Goal: Information Seeking & Learning: Learn about a topic

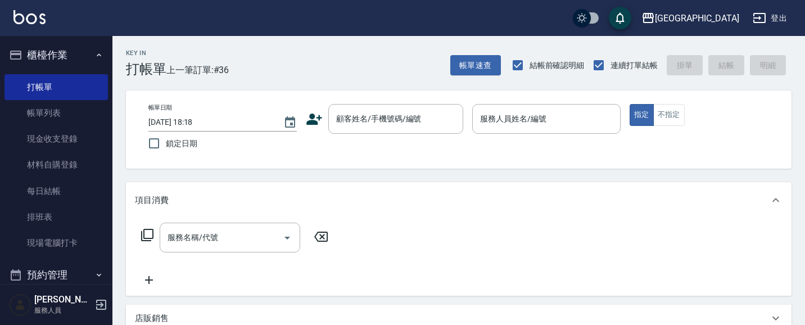
scroll to position [10, 0]
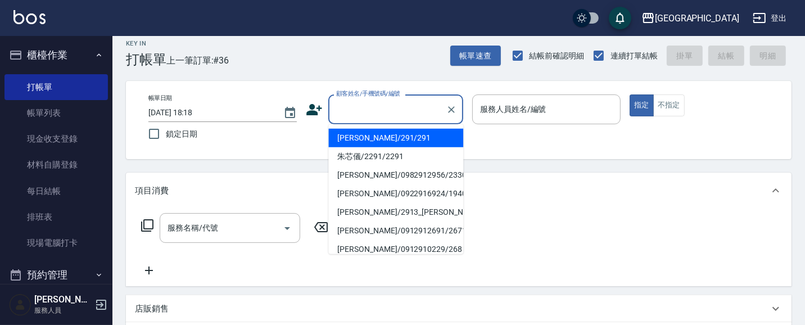
click at [350, 107] on input "顧客姓名/手機號碼/編號" at bounding box center [387, 110] width 108 height 20
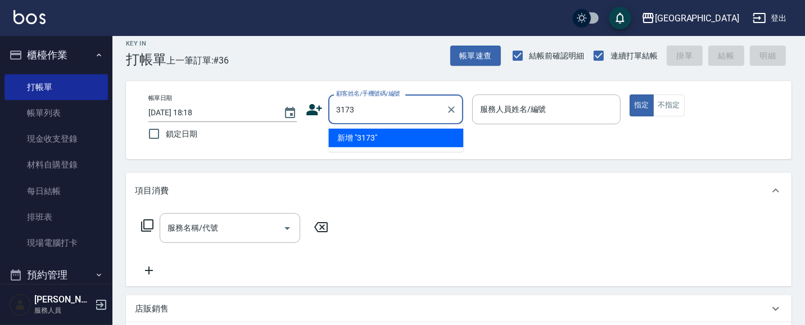
type input "3173"
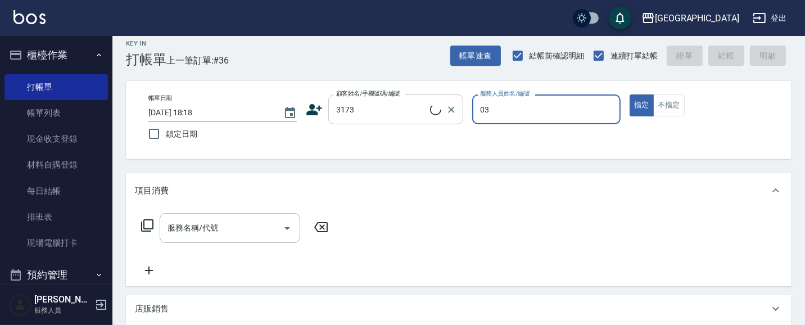
type input "03"
type input "[PERSON_NAME]/0922749802/3173"
type input "[PERSON_NAME]媗-03"
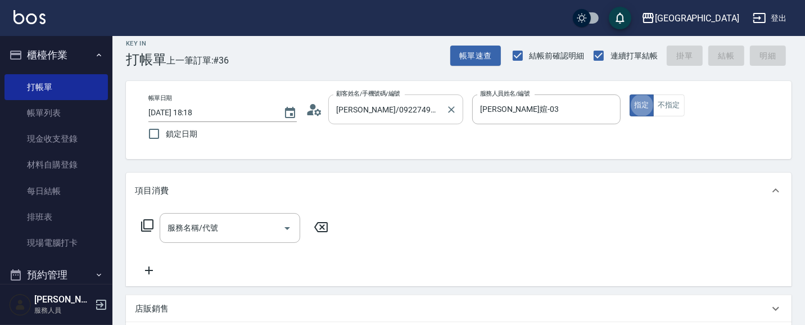
type button "true"
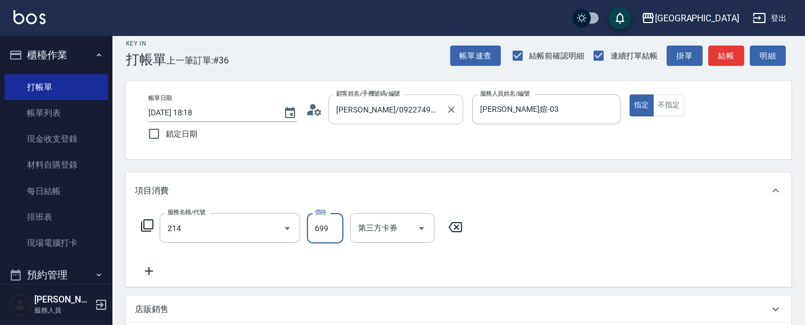
type input "滾珠洗髪699(214)"
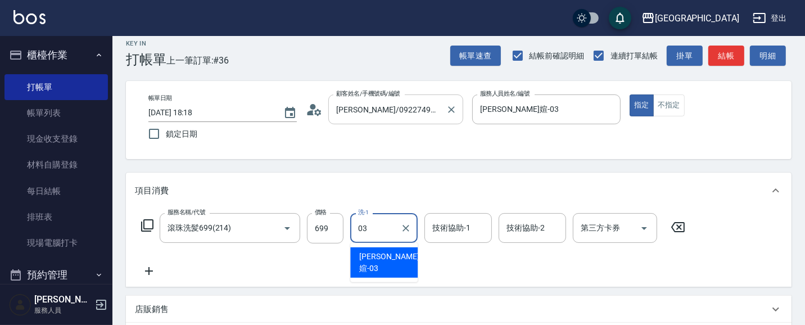
type input "[PERSON_NAME]媗-03"
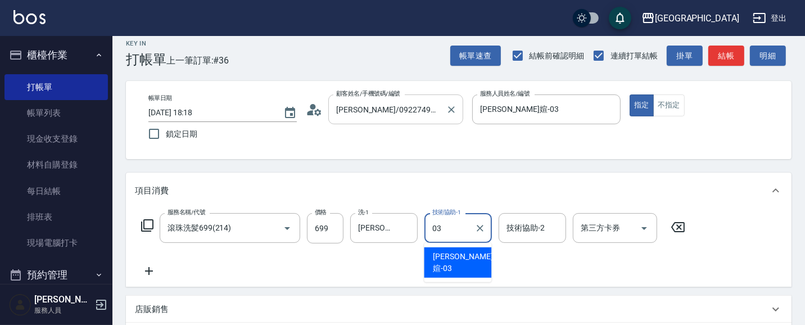
type input "[PERSON_NAME]媗-03"
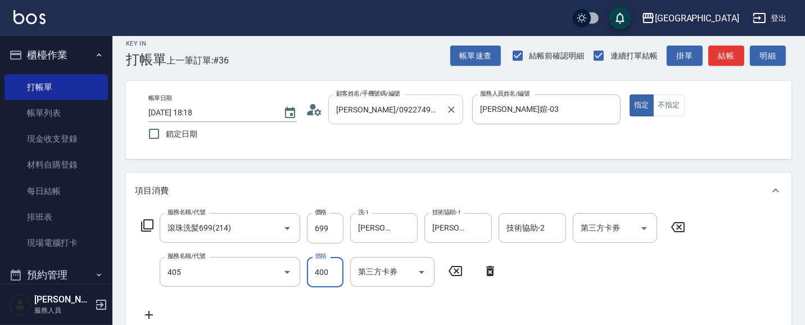
type input "剪髮(400)(405)"
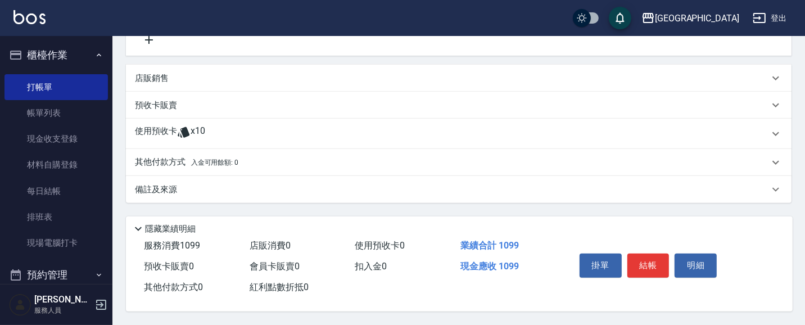
scroll to position [272, 0]
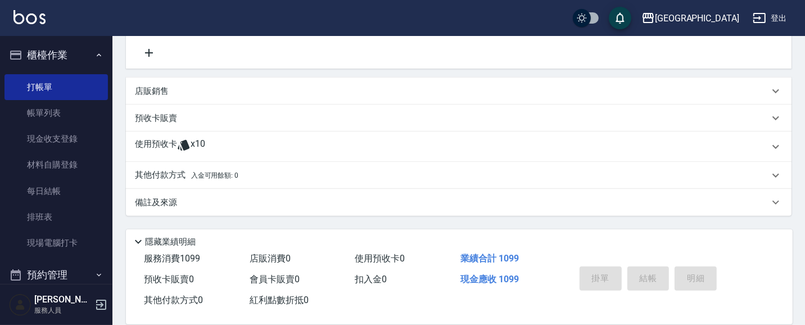
type input "[DATE] 19:56"
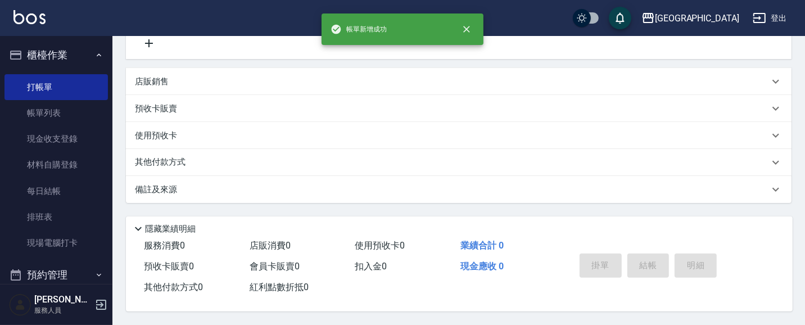
scroll to position [0, 0]
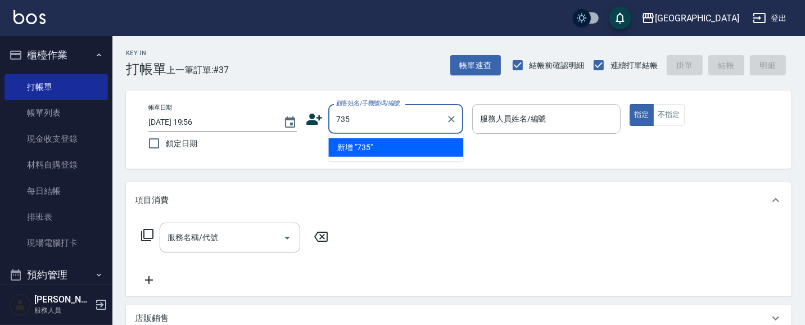
type input "735"
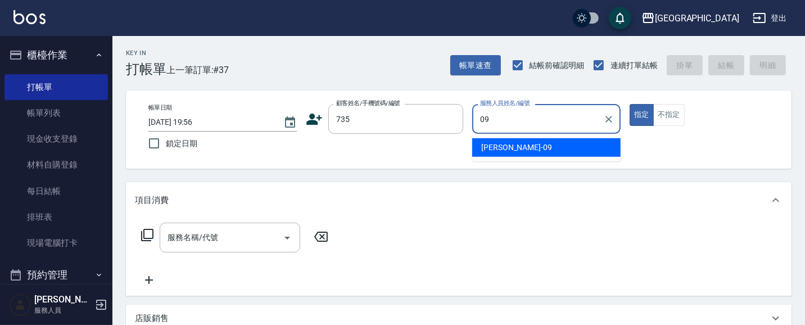
type input "蔡惠如-09"
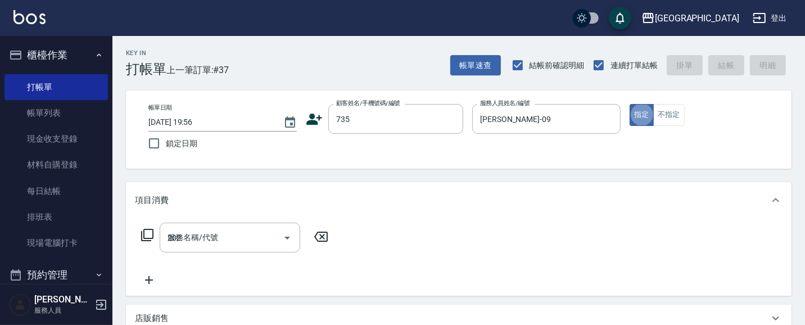
type input "202"
type input "蔡惠如/ 0958338986/735"
type input "洗髮[280](202)"
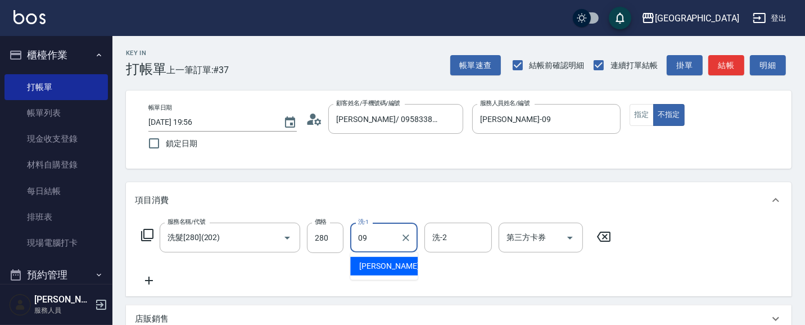
type input "蔡惠如-09"
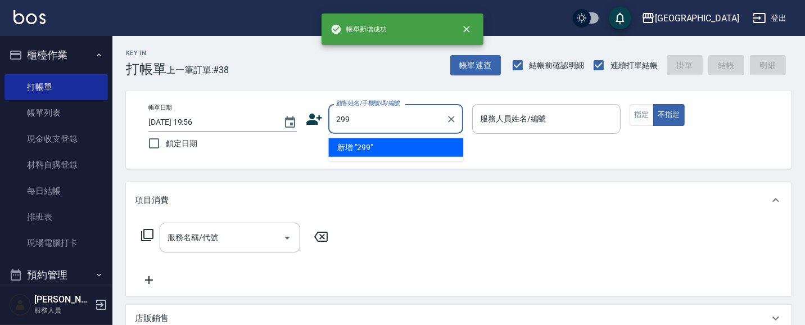
type input "299"
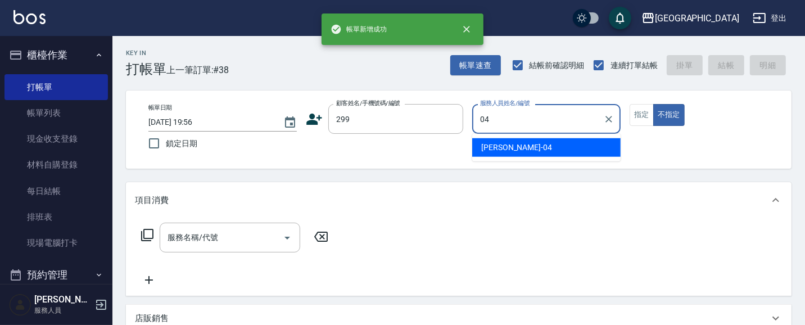
type input "陳永慧-04"
type button "false"
type input "林玉玟/0916717650/299"
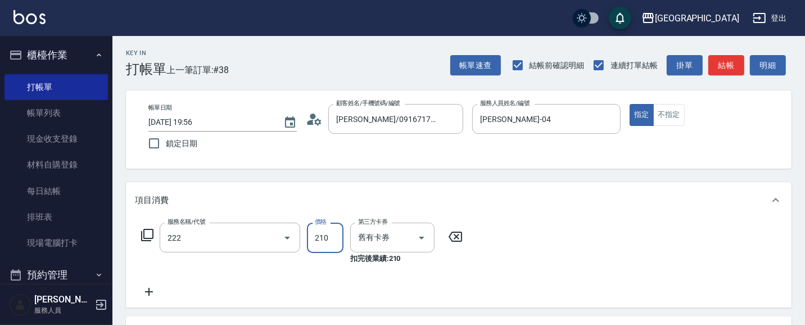
type input "洗髮卡券[210](222)"
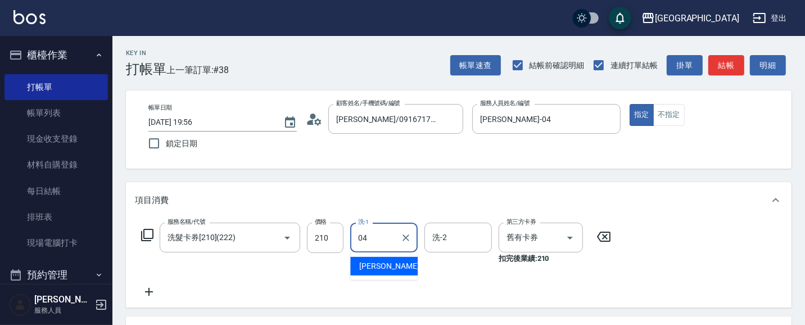
type input "陳永慧-04"
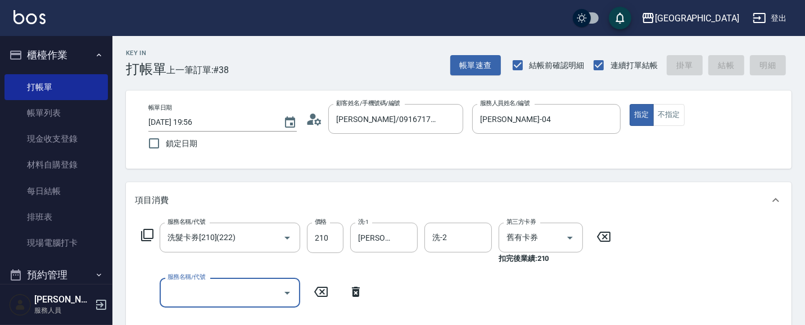
type input "2025/08/16 19:57"
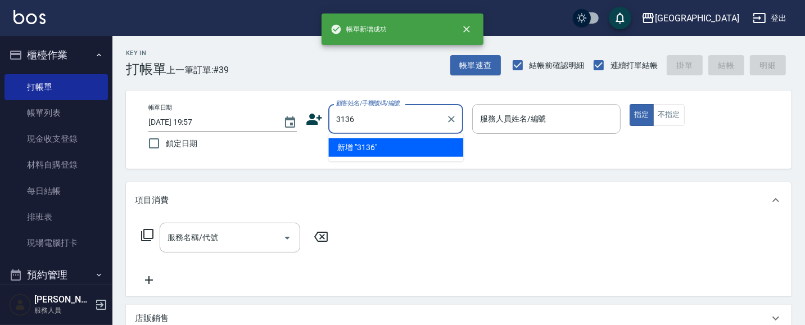
type input "3136"
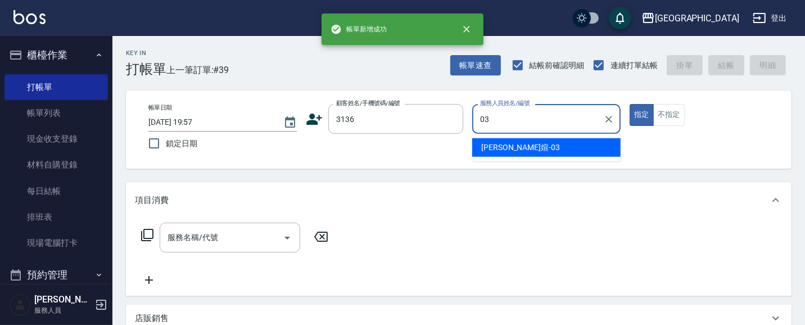
type input "[PERSON_NAME]媗-03"
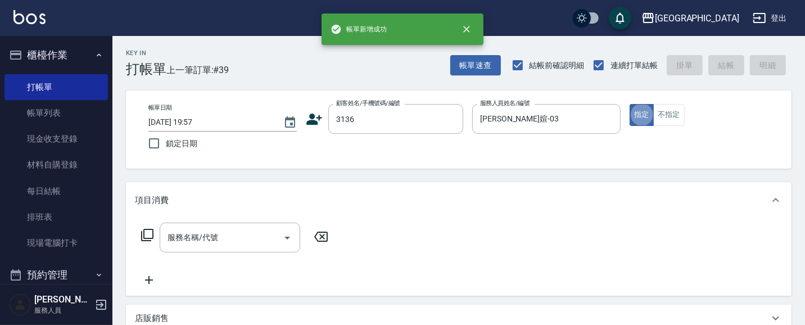
type input "賴虹潤/0983433945/3136"
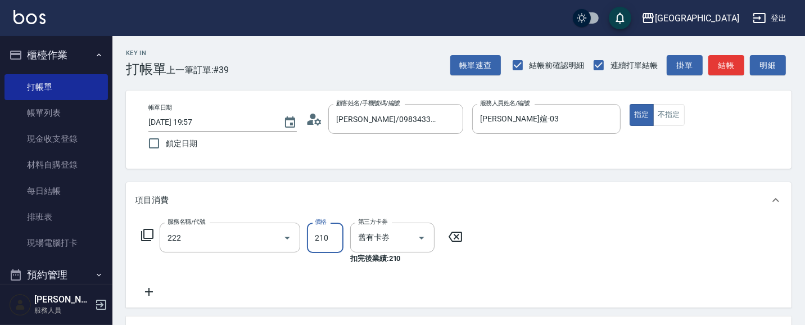
type input "洗髮卡券[210](222)"
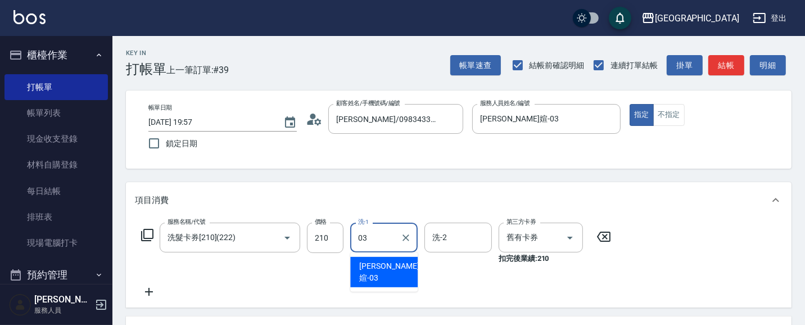
type input "[PERSON_NAME]媗-03"
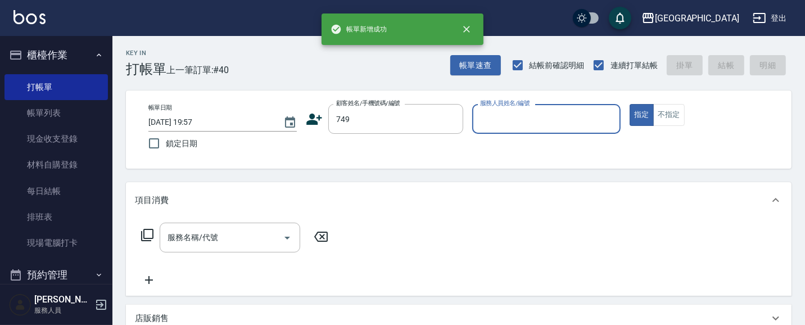
type input "749"
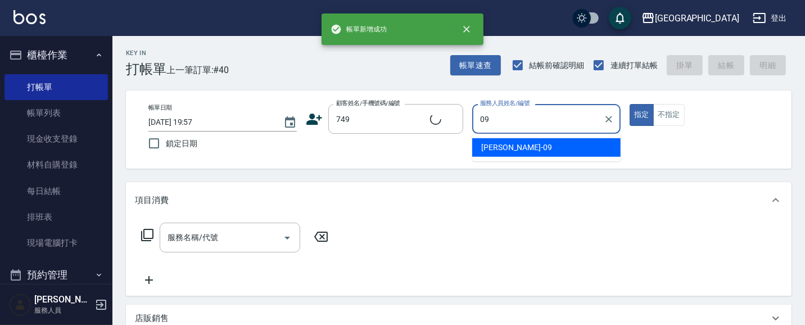
type input "蔡惠如-09"
type input "溫雅淳/0910215620/749"
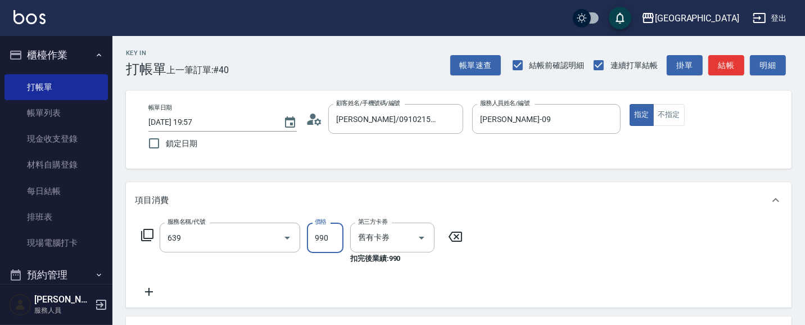
type input "(芙)蘆薈髮膜套卡(自材)(639)"
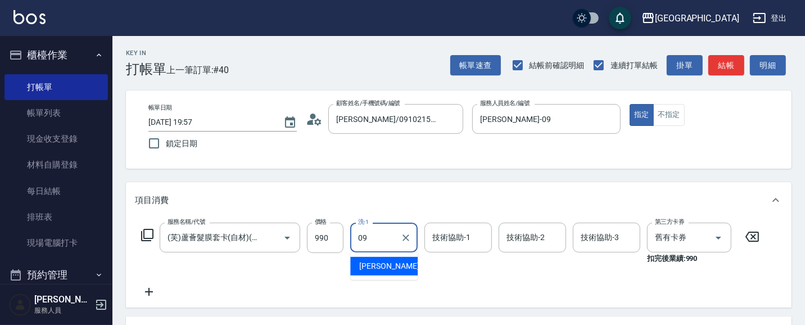
type input "蔡惠如-09"
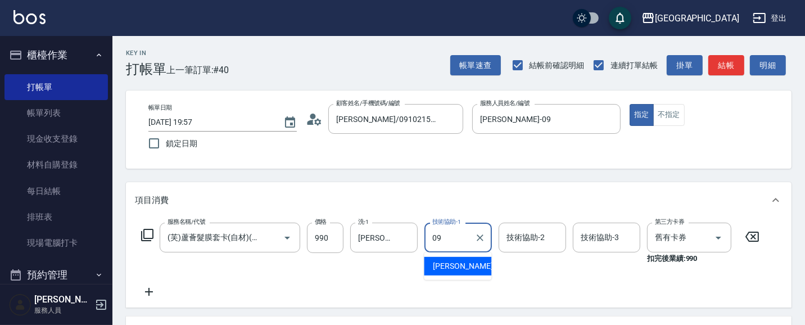
type input "蔡惠如-09"
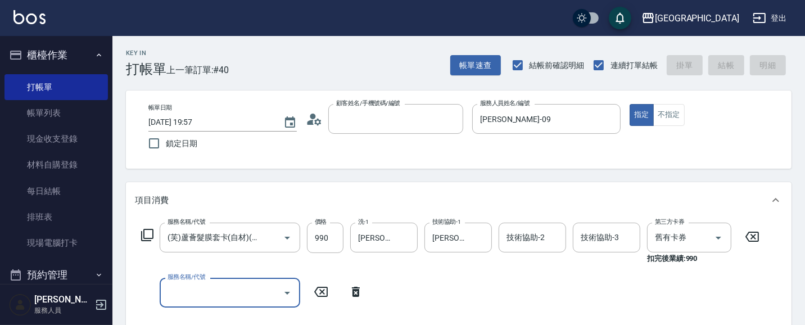
type input "4"
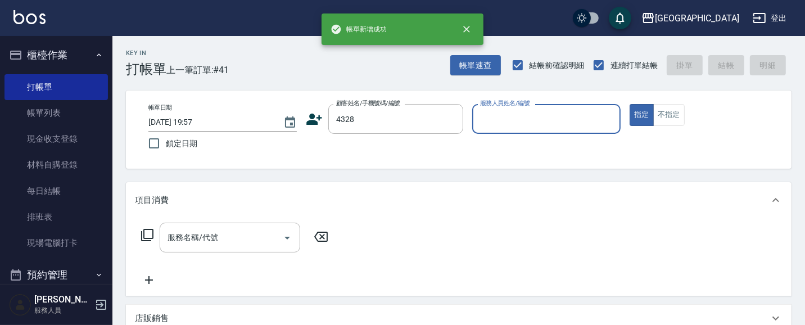
type input "4328"
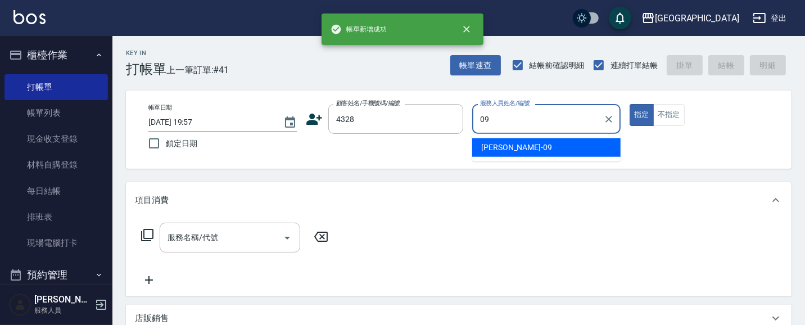
type input "蔡惠如-09"
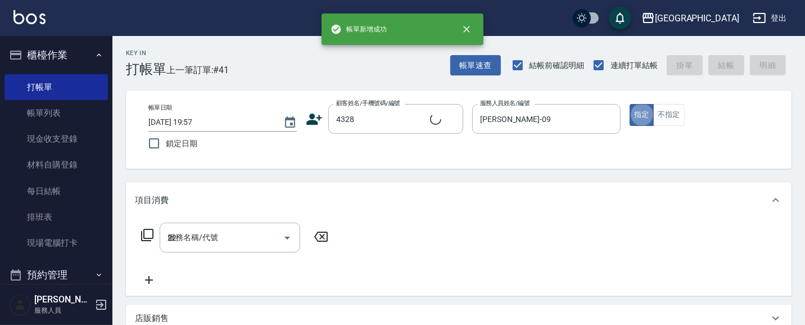
type input "222"
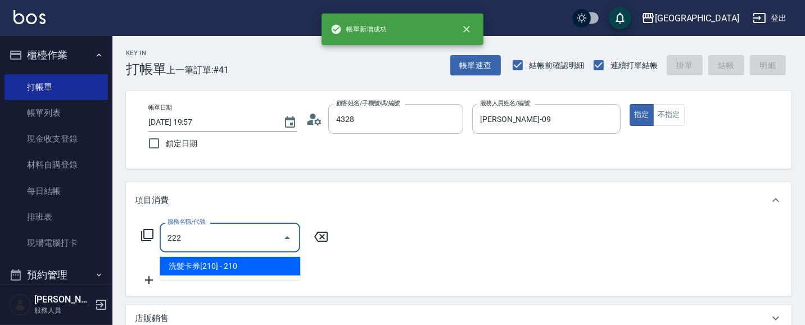
type input "林麗招/4328_林麗招/4328"
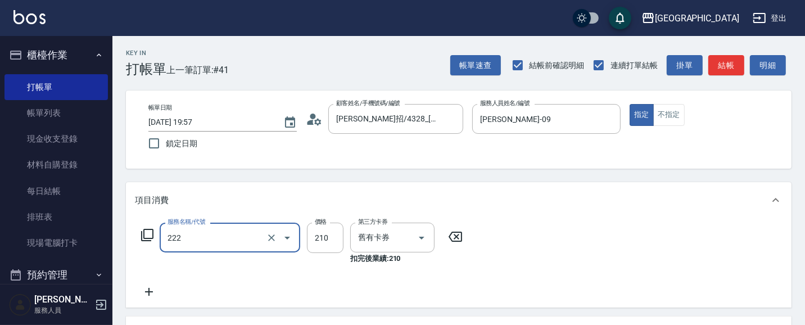
type input "洗髮卡券[210](222)"
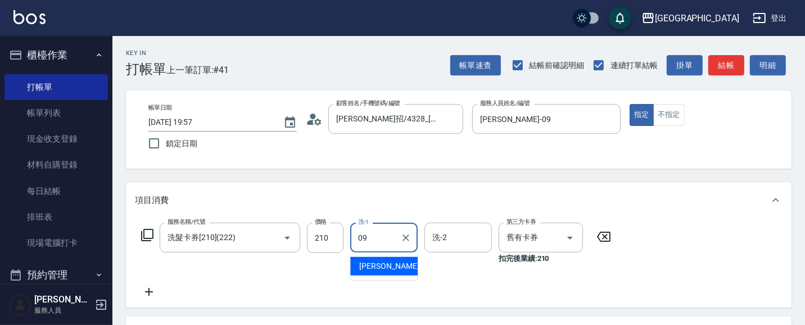
type input "蔡惠如-09"
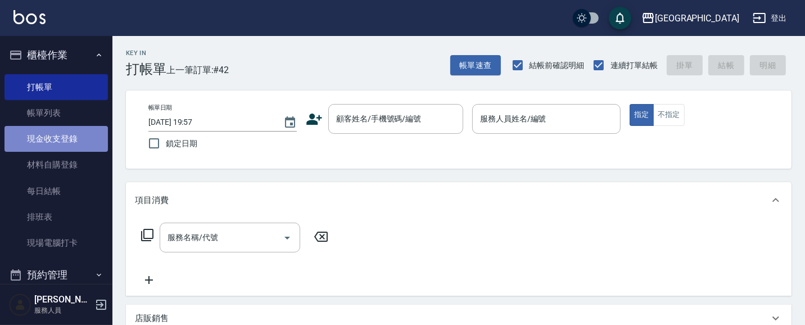
click at [69, 143] on link "現金收支登錄" at bounding box center [55, 139] width 103 height 26
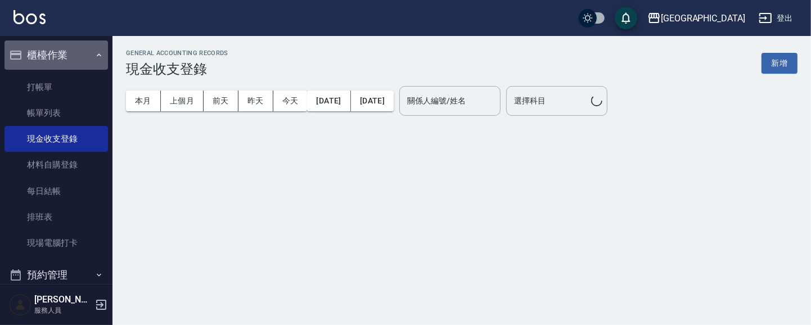
click at [67, 55] on button "櫃檯作業" at bounding box center [55, 54] width 103 height 29
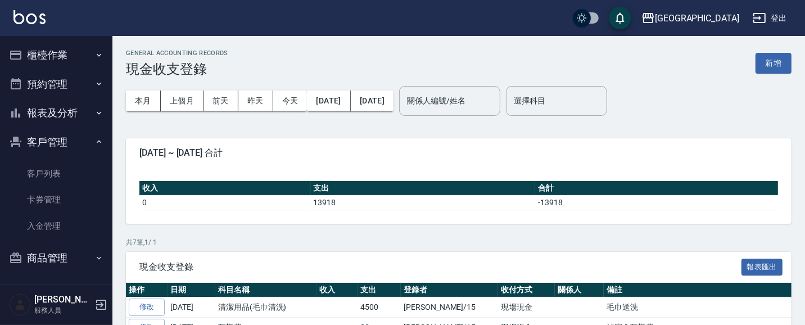
click at [45, 142] on button "客戶管理" at bounding box center [55, 142] width 103 height 29
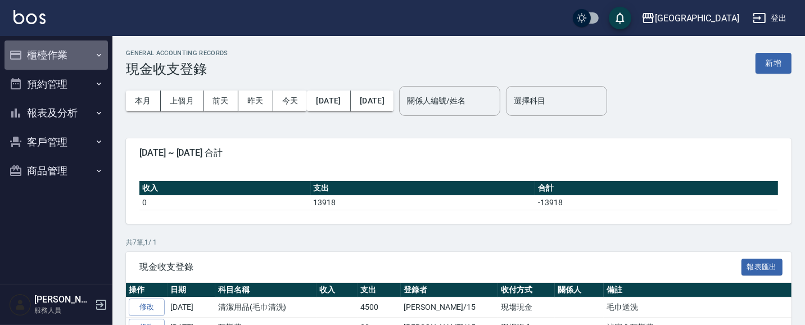
click at [62, 57] on button "櫃檯作業" at bounding box center [55, 54] width 103 height 29
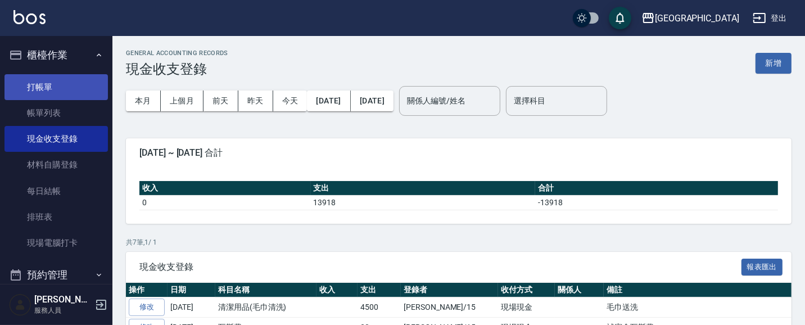
click at [36, 89] on link "打帳單" at bounding box center [55, 87] width 103 height 26
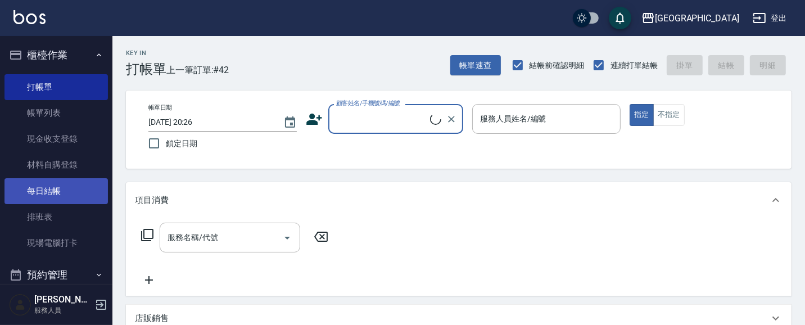
click at [58, 192] on link "每日結帳" at bounding box center [55, 191] width 103 height 26
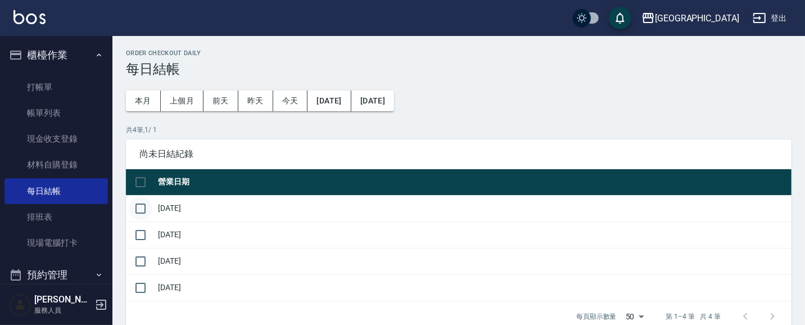
click at [141, 208] on input "checkbox" at bounding box center [141, 209] width 24 height 24
checkbox input "true"
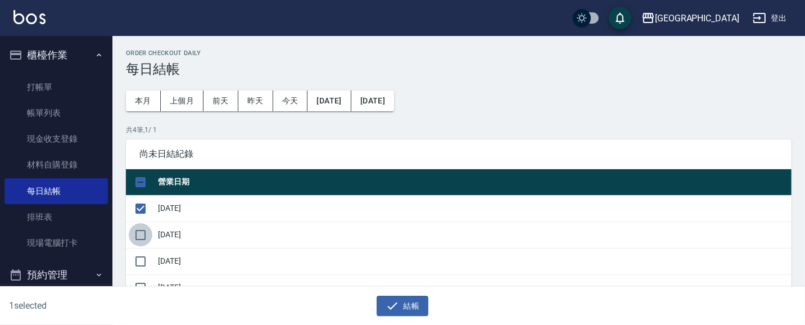
click at [145, 233] on input "checkbox" at bounding box center [141, 235] width 24 height 24
checkbox input "true"
drag, startPoint x: 139, startPoint y: 262, endPoint x: 153, endPoint y: 273, distance: 17.6
click at [141, 264] on input "checkbox" at bounding box center [141, 262] width 24 height 24
checkbox input "true"
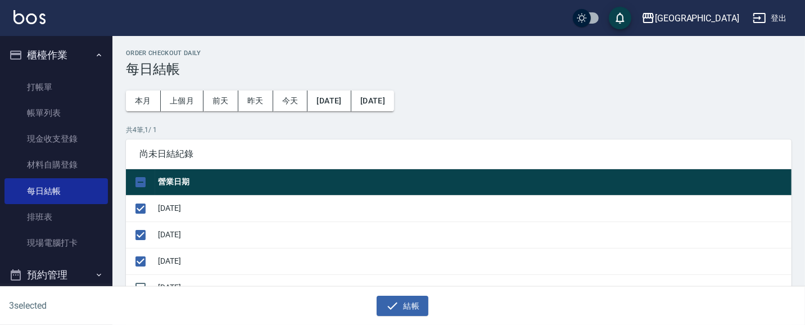
drag, startPoint x: 407, startPoint y: 302, endPoint x: 423, endPoint y: 287, distance: 21.9
click at [407, 301] on button "結帳" at bounding box center [403, 306] width 52 height 21
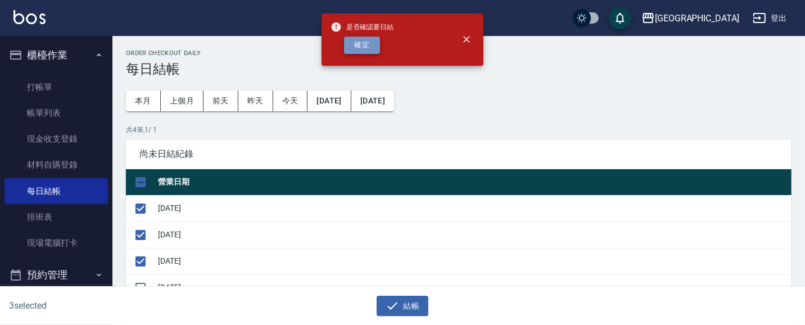
click at [357, 45] on button "確定" at bounding box center [362, 45] width 36 height 17
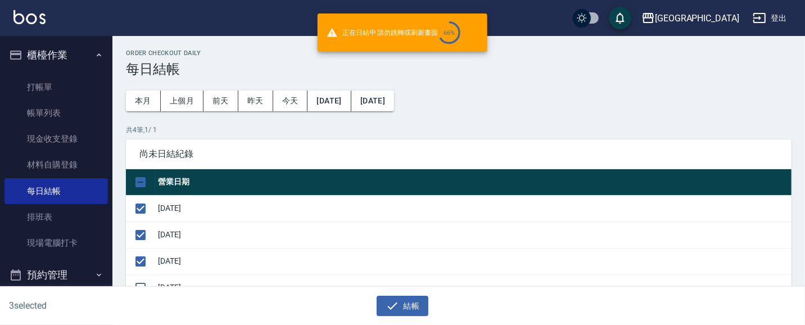
checkbox input "false"
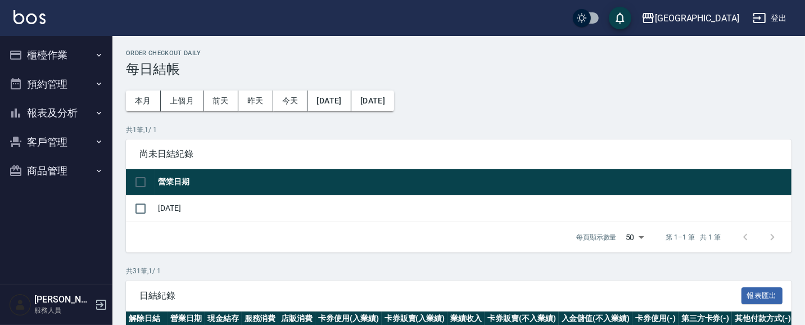
click at [62, 112] on button "報表及分析" at bounding box center [55, 112] width 103 height 29
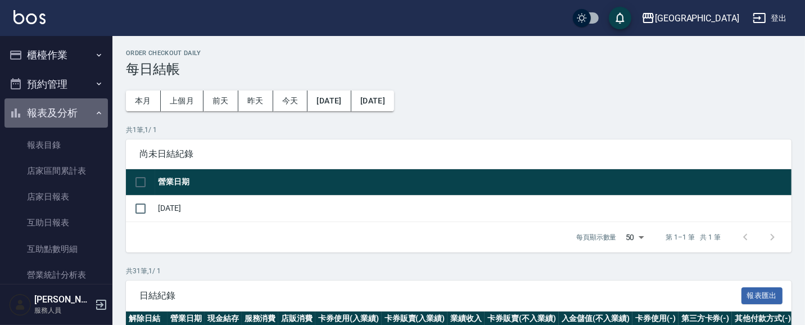
click at [60, 111] on button "報表及分析" at bounding box center [55, 112] width 103 height 29
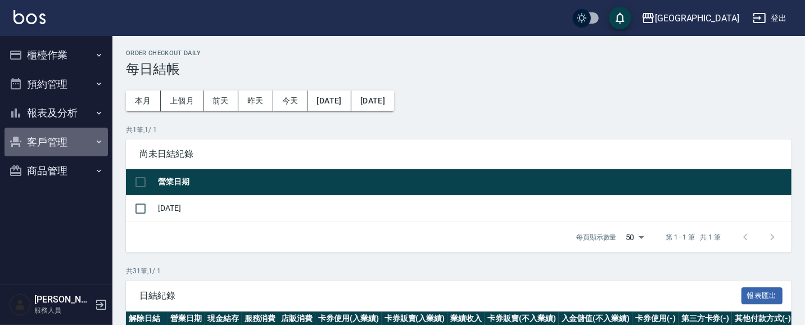
click at [63, 143] on button "客戶管理" at bounding box center [55, 142] width 103 height 29
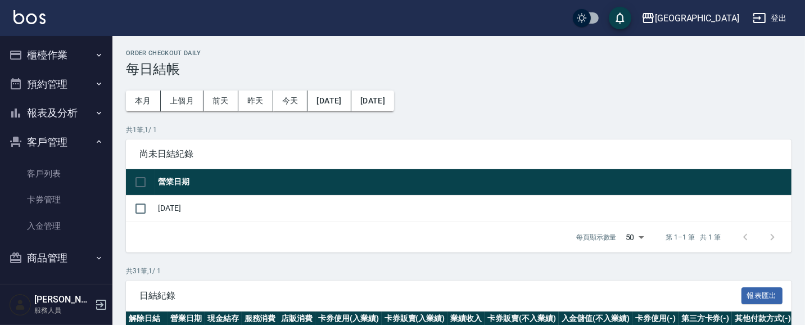
drag, startPoint x: 60, startPoint y: 139, endPoint x: 65, endPoint y: 120, distance: 20.3
click at [60, 137] on button "客戶管理" at bounding box center [55, 142] width 103 height 29
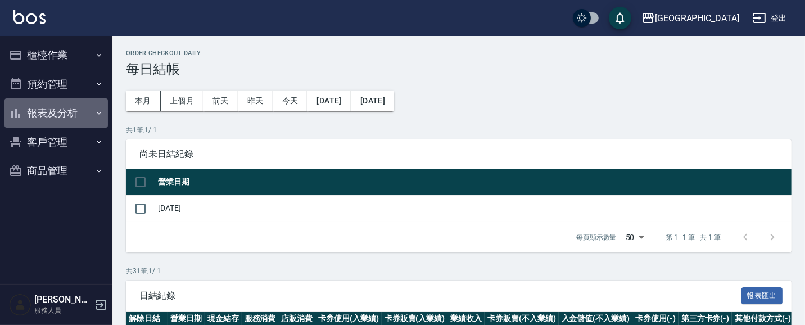
click at [66, 111] on button "報表及分析" at bounding box center [55, 112] width 103 height 29
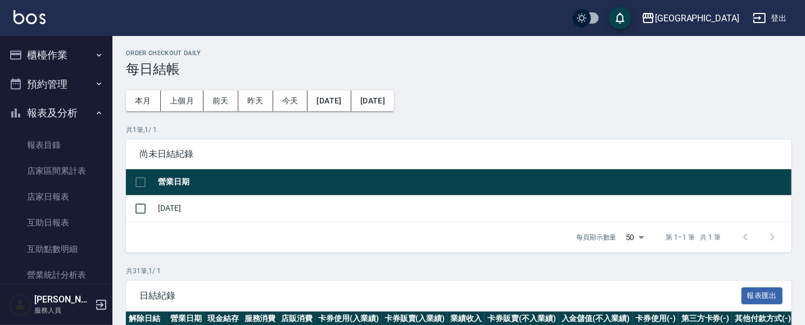
drag, startPoint x: 56, startPoint y: 196, endPoint x: 154, endPoint y: 184, distance: 98.6
click at [56, 195] on link "店家日報表" at bounding box center [55, 197] width 103 height 26
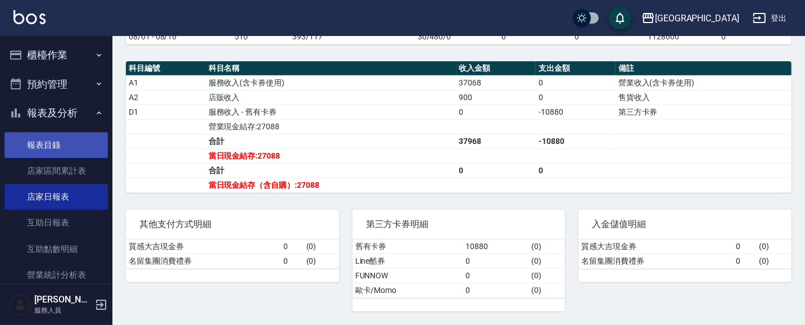
scroll to position [386, 0]
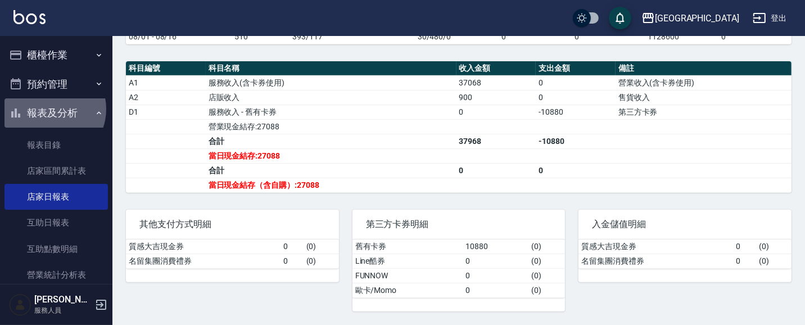
click at [49, 109] on button "報表及分析" at bounding box center [55, 112] width 103 height 29
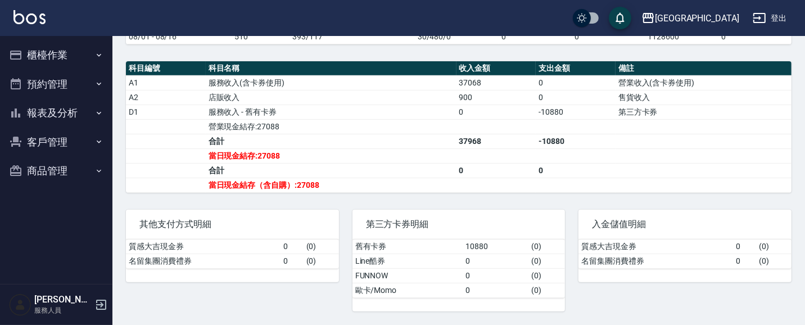
click at [67, 53] on button "櫃檯作業" at bounding box center [55, 54] width 103 height 29
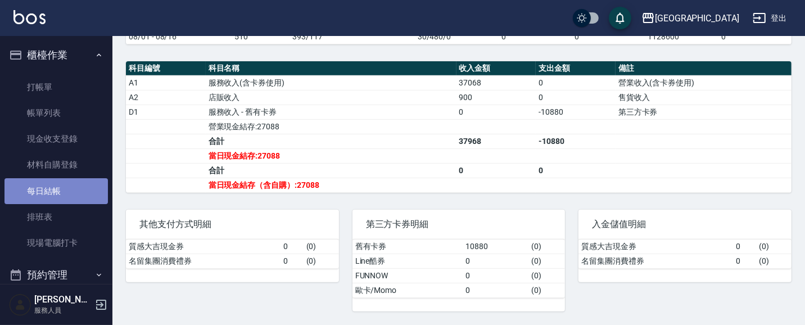
click at [57, 189] on link "每日結帳" at bounding box center [55, 191] width 103 height 26
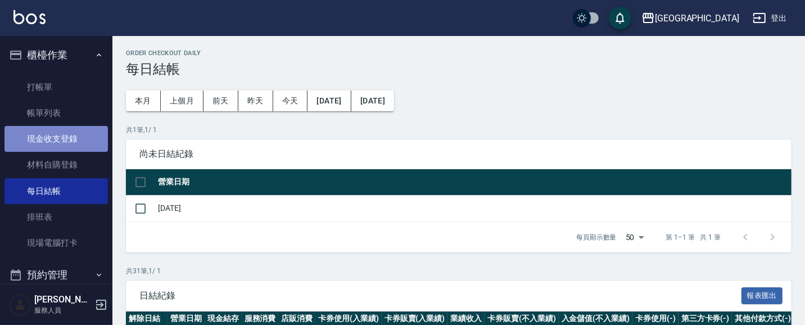
click at [79, 141] on link "現金收支登錄" at bounding box center [55, 139] width 103 height 26
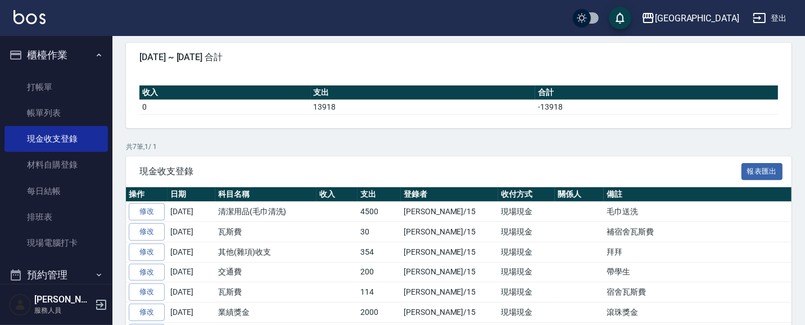
scroll to position [97, 0]
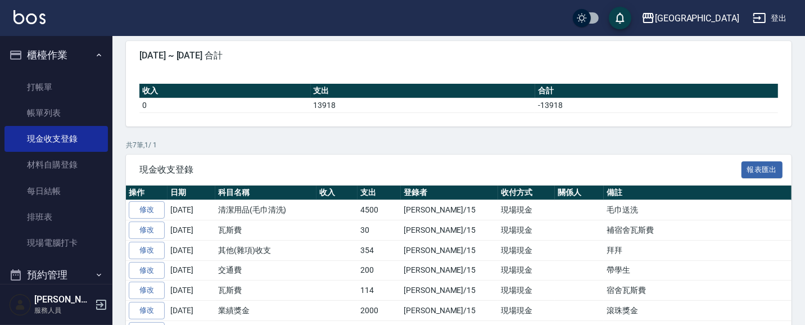
click at [59, 55] on button "櫃檯作業" at bounding box center [55, 54] width 103 height 29
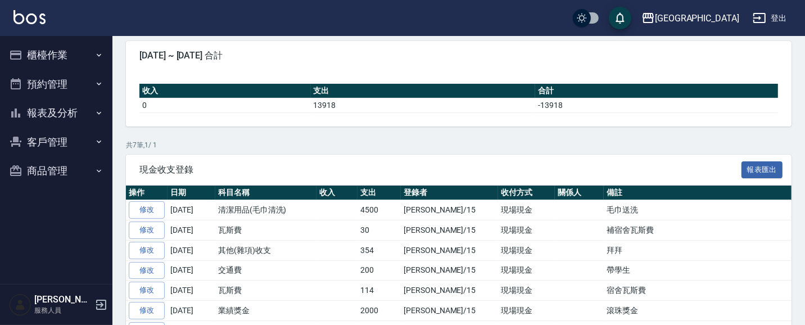
click at [69, 108] on button "報表及分析" at bounding box center [55, 112] width 103 height 29
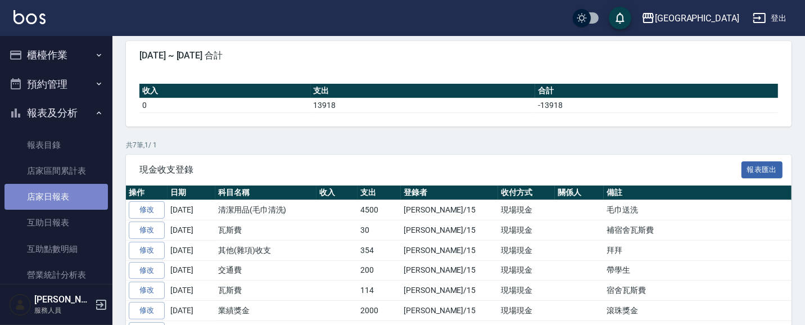
click at [63, 193] on link "店家日報表" at bounding box center [55, 197] width 103 height 26
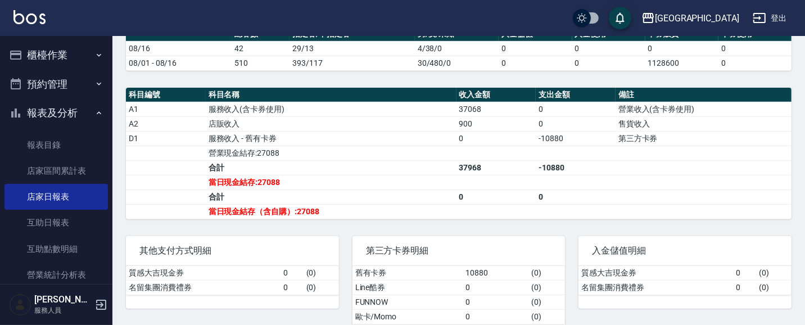
scroll to position [386, 0]
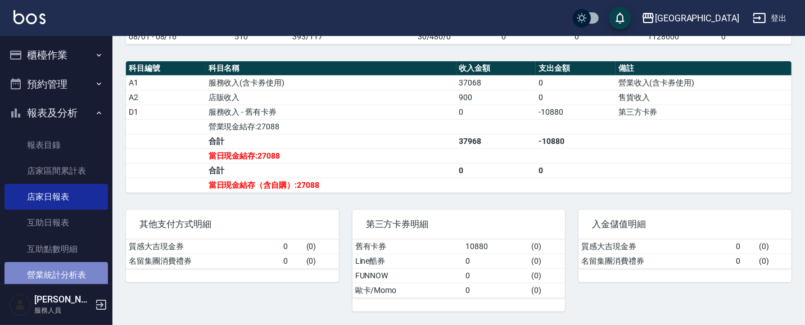
click at [67, 277] on link "營業統計分析表" at bounding box center [55, 275] width 103 height 26
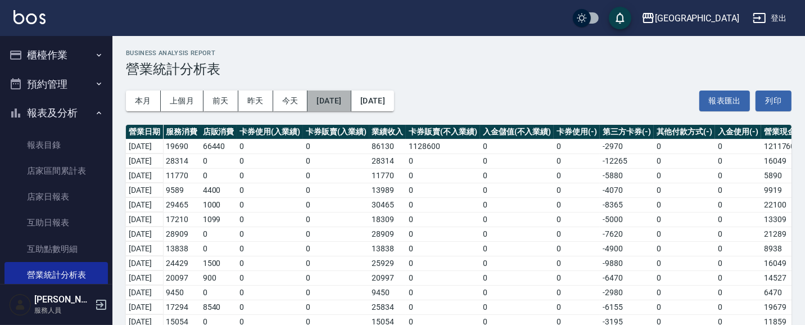
click at [351, 100] on button "[DATE]" at bounding box center [329, 101] width 43 height 21
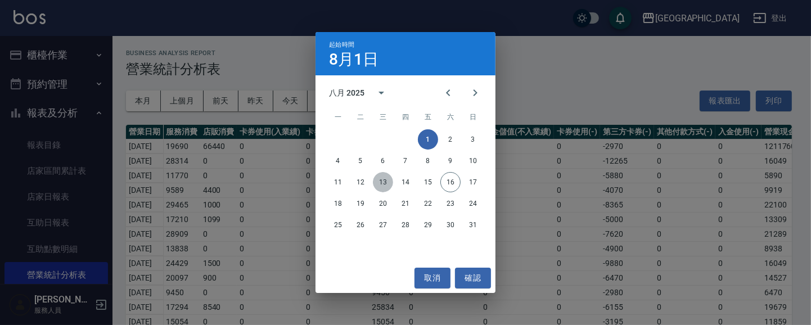
click at [379, 183] on button "13" at bounding box center [383, 182] width 20 height 20
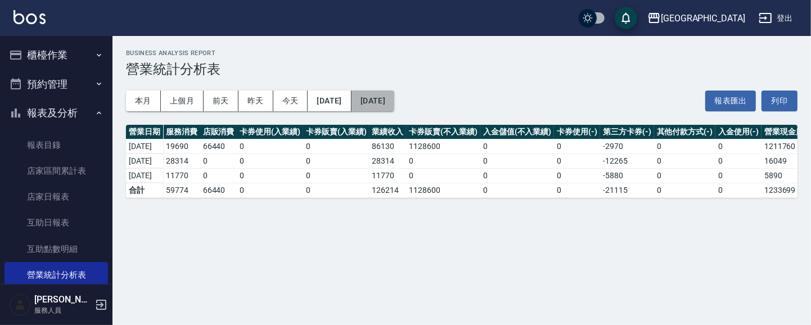
click at [394, 101] on button "[DATE]" at bounding box center [372, 101] width 43 height 21
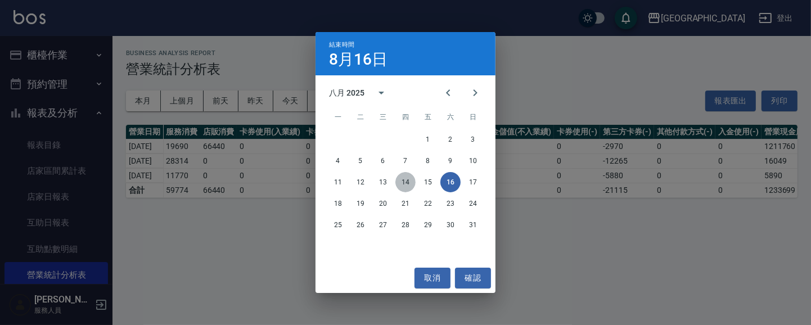
click at [411, 182] on button "14" at bounding box center [405, 182] width 20 height 20
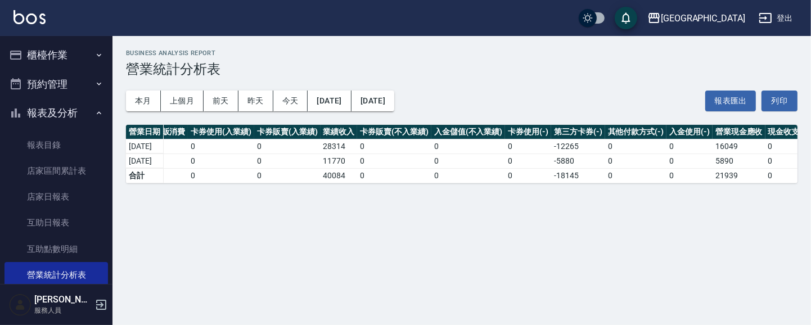
scroll to position [0, 240]
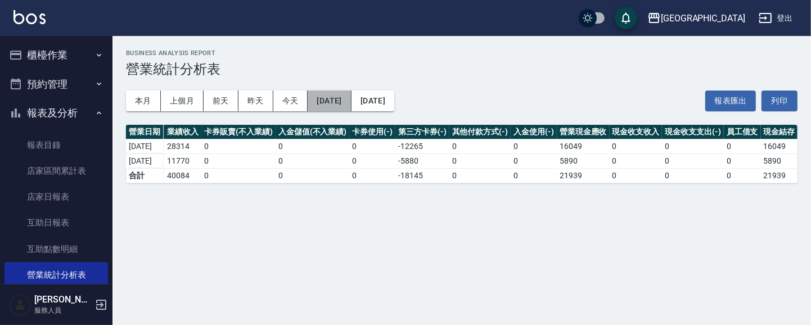
click at [348, 97] on button "[DATE]" at bounding box center [329, 101] width 43 height 21
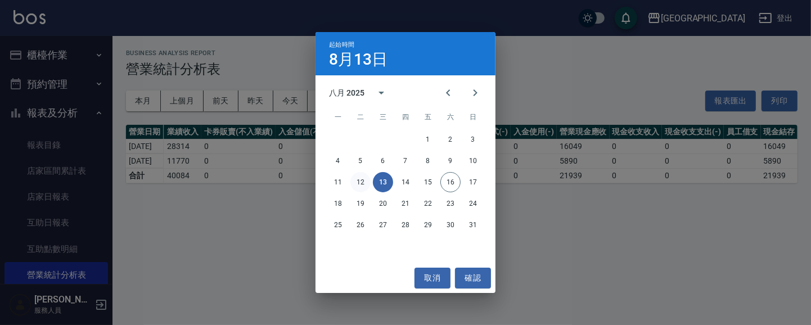
click at [366, 183] on button "12" at bounding box center [360, 182] width 20 height 20
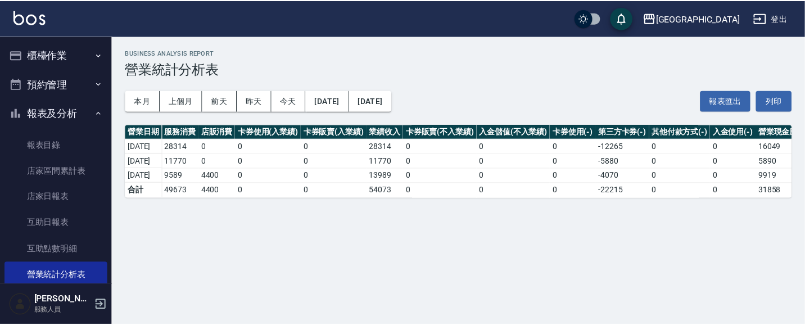
scroll to position [0, 240]
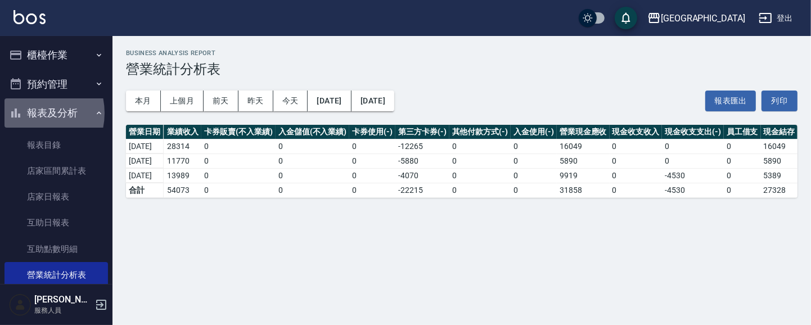
drag, startPoint x: 31, startPoint y: 111, endPoint x: 35, endPoint y: 81, distance: 30.6
click at [31, 103] on button "報表及分析" at bounding box center [55, 112] width 103 height 29
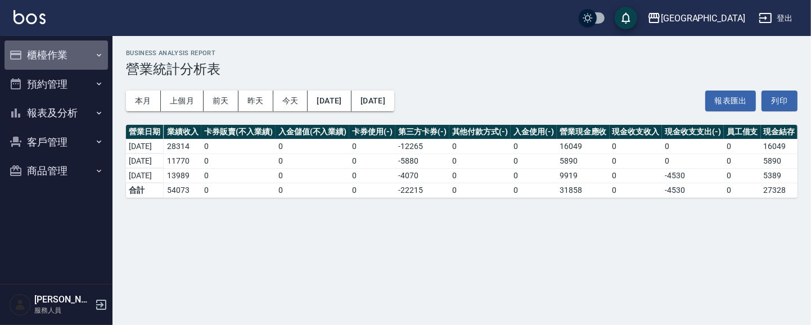
click at [48, 55] on button "櫃檯作業" at bounding box center [55, 54] width 103 height 29
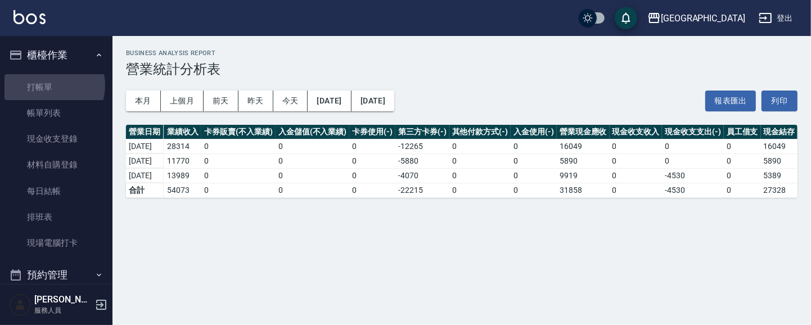
drag, startPoint x: 47, startPoint y: 85, endPoint x: 171, endPoint y: 88, distance: 123.7
click at [48, 84] on link "打帳單" at bounding box center [55, 87] width 103 height 26
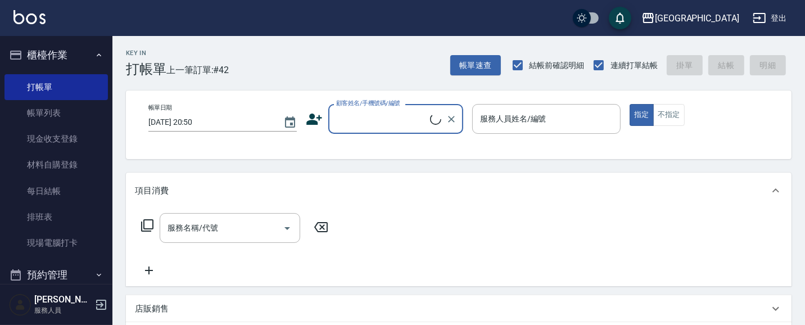
click at [396, 115] on input "顧客姓名/手機號碼/編號" at bounding box center [381, 119] width 97 height 20
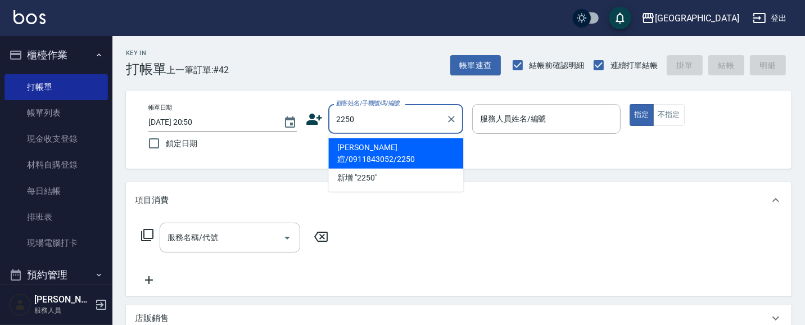
type input "2250"
type input "03"
type button "true"
type input "[PERSON_NAME]媗/0911843052/2250"
type input "[PERSON_NAME]媗-03"
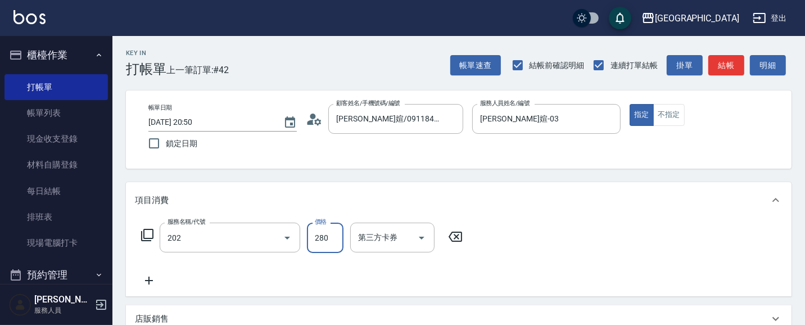
type input "洗髮[280](202)"
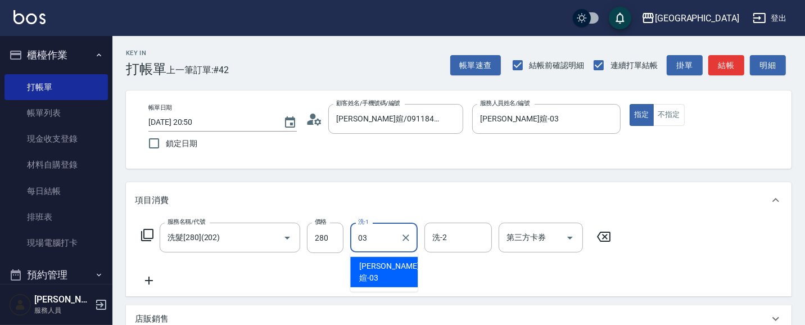
type input "[PERSON_NAME]媗-03"
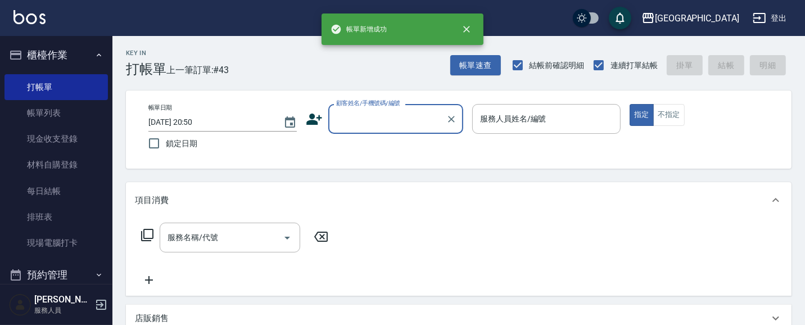
click at [68, 59] on button "櫃檯作業" at bounding box center [55, 54] width 103 height 29
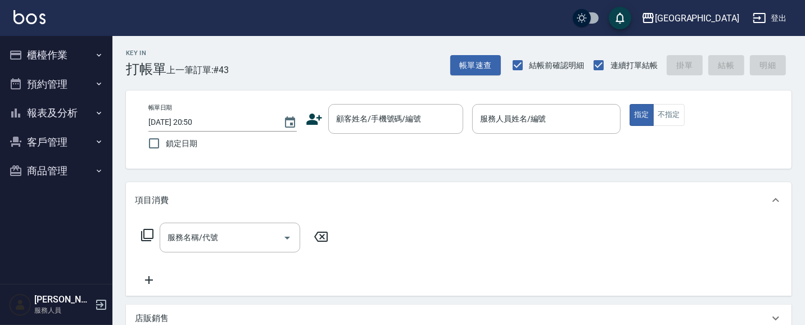
click at [70, 106] on button "報表及分析" at bounding box center [55, 112] width 103 height 29
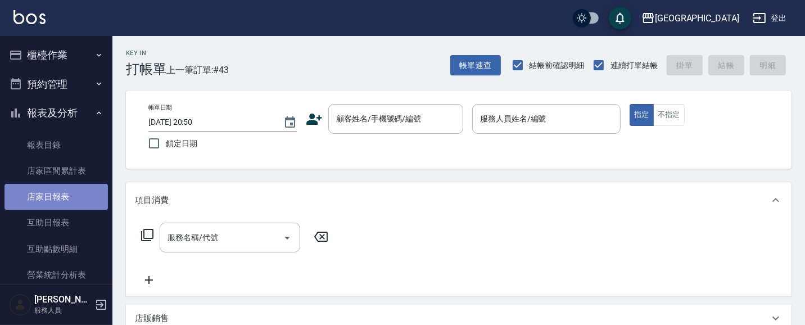
click at [72, 184] on link "店家日報表" at bounding box center [55, 197] width 103 height 26
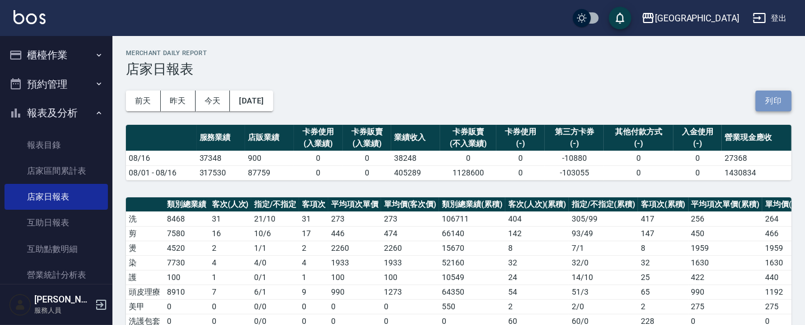
click at [765, 104] on button "列印" at bounding box center [774, 101] width 36 height 21
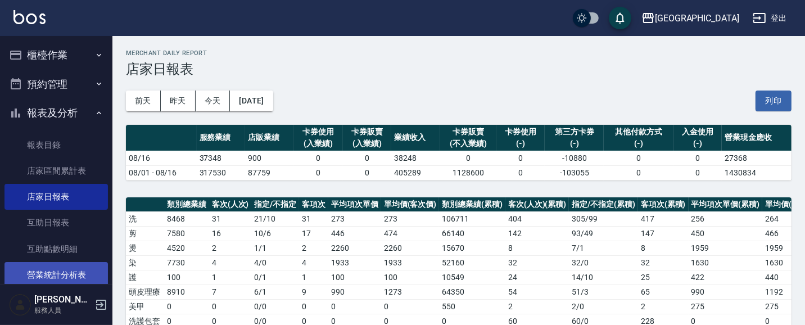
click at [67, 270] on link "營業統計分析表" at bounding box center [55, 275] width 103 height 26
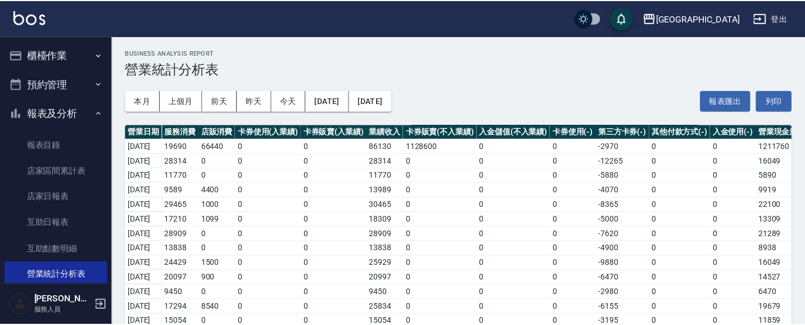
scroll to position [111, 0]
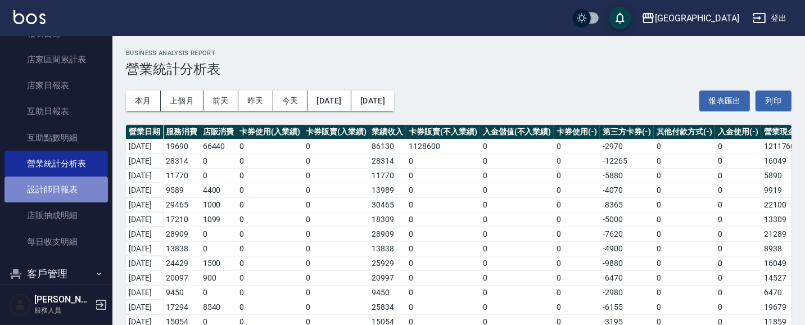
click at [83, 191] on link "設計師日報表" at bounding box center [55, 190] width 103 height 26
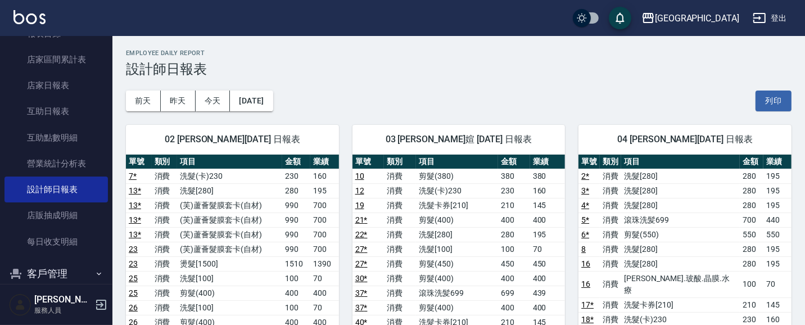
click at [777, 99] on button "列印" at bounding box center [774, 101] width 36 height 21
